Goal: Task Accomplishment & Management: Complete application form

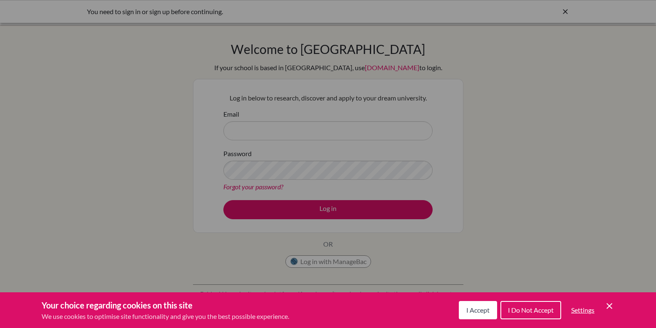
click at [392, 147] on div "Cookie Preferences" at bounding box center [328, 164] width 656 height 328
click at [608, 305] on icon "Save and close" at bounding box center [609, 307] width 6 height 6
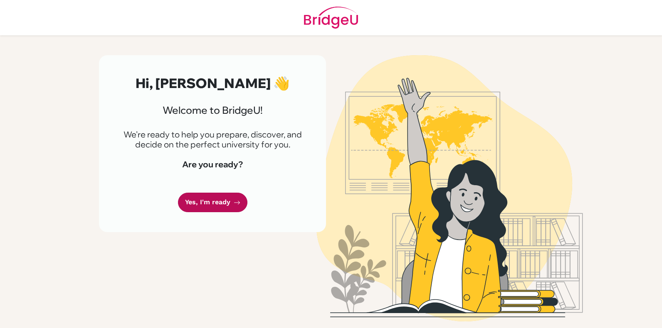
click at [232, 199] on link "Yes, I'm ready" at bounding box center [212, 203] width 69 height 20
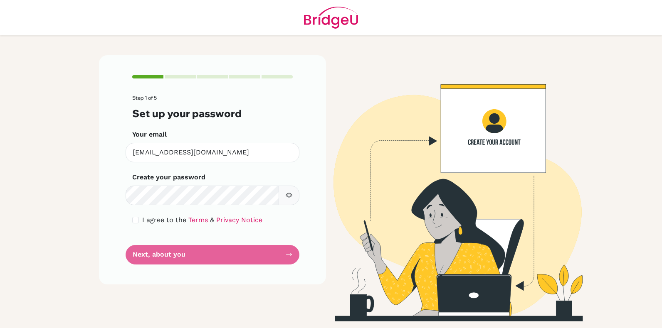
click at [132, 220] on div "Step 1 of 5 Set up your password Your email moises2026@students.tws-rak.org Inv…" at bounding box center [212, 169] width 227 height 229
click at [134, 220] on input "checkbox" at bounding box center [135, 220] width 7 height 7
checkbox input "true"
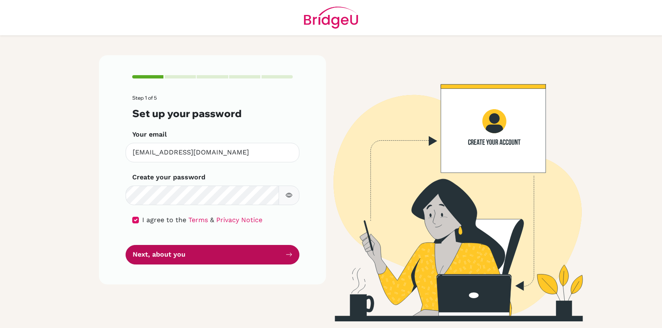
click at [208, 263] on button "Next, about you" at bounding box center [213, 255] width 174 height 20
